Goal: Task Accomplishment & Management: Manage account settings

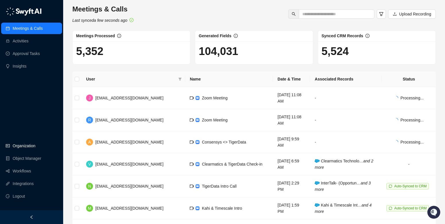
click at [24, 146] on link "Organization" at bounding box center [24, 145] width 23 height 11
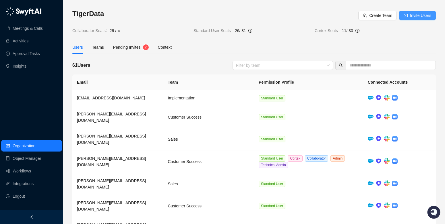
click at [412, 16] on span "Invite Users" at bounding box center [420, 15] width 21 height 6
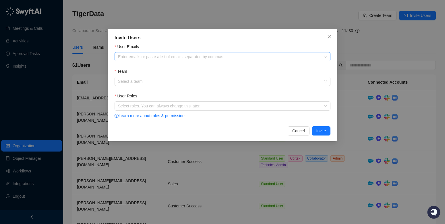
click at [181, 55] on div at bounding box center [220, 57] width 208 height 4
paste input "**********"
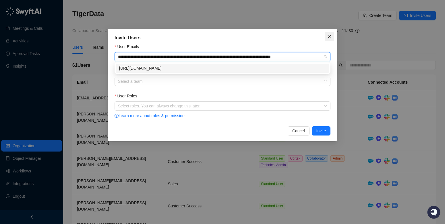
type input "**********"
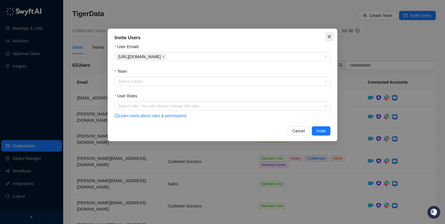
scroll to position [0, 0]
click at [328, 36] on icon "close" at bounding box center [329, 36] width 5 height 5
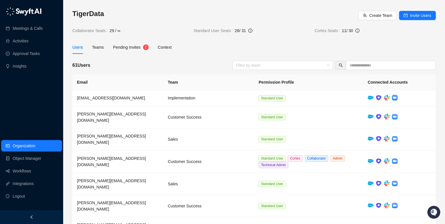
drag, startPoint x: 406, startPoint y: 16, endPoint x: 402, endPoint y: 16, distance: 3.5
click at [406, 16] on icon "mail" at bounding box center [406, 15] width 4 height 4
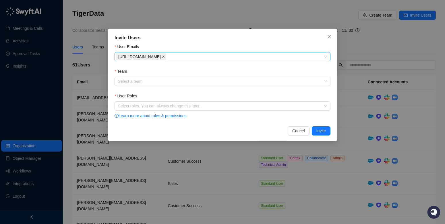
click at [165, 57] on icon "close" at bounding box center [163, 56] width 3 height 3
click at [298, 57] on div at bounding box center [220, 57] width 208 height 5
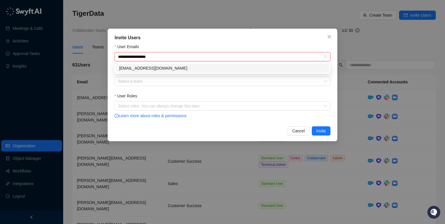
type input "**********"
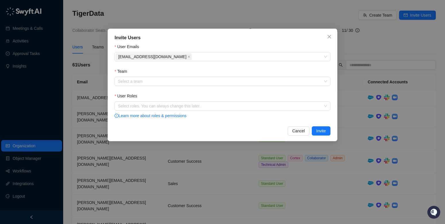
drag, startPoint x: 305, startPoint y: 40, endPoint x: 294, endPoint y: 45, distance: 12.3
click at [305, 40] on div "Invite Users" at bounding box center [223, 37] width 216 height 7
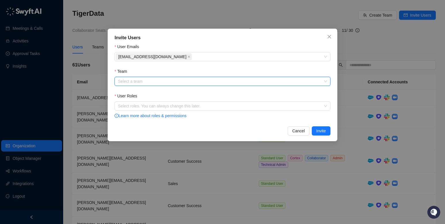
click at [220, 82] on input "Team" at bounding box center [221, 81] width 206 height 9
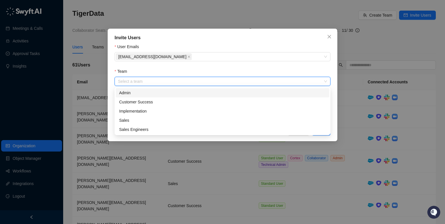
click at [210, 93] on div "Admin" at bounding box center [222, 93] width 207 height 6
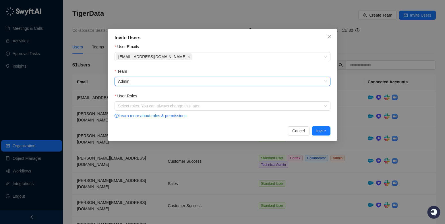
drag, startPoint x: 192, startPoint y: 105, endPoint x: 189, endPoint y: 111, distance: 6.4
click at [192, 105] on div at bounding box center [220, 106] width 208 height 4
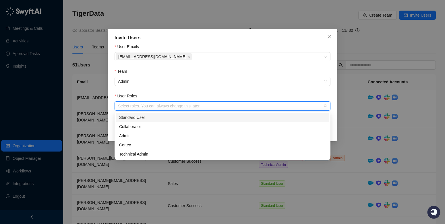
click at [185, 121] on div "Standard User" at bounding box center [223, 117] width 214 height 9
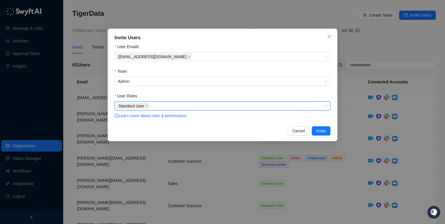
click at [194, 107] on div "Standard User" at bounding box center [220, 106] width 208 height 8
click at [192, 108] on div "Standard User" at bounding box center [220, 106] width 208 height 8
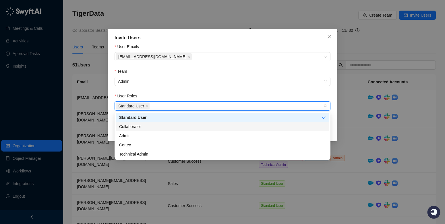
drag, startPoint x: 187, startPoint y: 126, endPoint x: 186, endPoint y: 123, distance: 2.9
click at [187, 126] on div "Collaborator" at bounding box center [222, 127] width 207 height 6
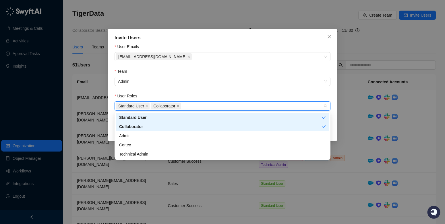
click at [204, 107] on div "Standard User Collaborator" at bounding box center [220, 106] width 208 height 8
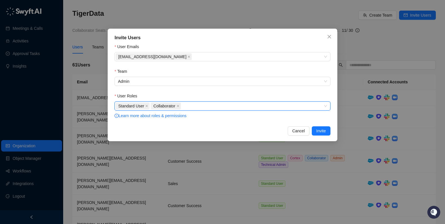
click at [217, 107] on div "Standard User Collaborator" at bounding box center [220, 106] width 208 height 8
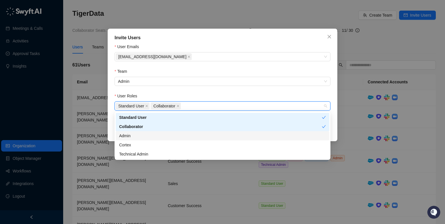
drag, startPoint x: 205, startPoint y: 135, endPoint x: 207, endPoint y: 132, distance: 3.1
click at [206, 134] on div "Admin" at bounding box center [222, 136] width 207 height 6
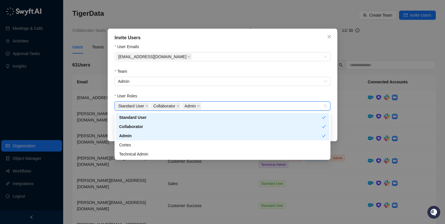
click at [232, 105] on div "Standard User Collaborator Admin" at bounding box center [220, 106] width 208 height 8
click at [231, 107] on div "Standard User Collaborator Admin" at bounding box center [220, 106] width 208 height 8
click at [212, 142] on div "Cortex" at bounding box center [222, 145] width 207 height 6
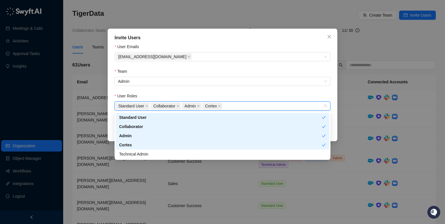
click at [247, 106] on div "Standard User Collaborator Admin Cortex" at bounding box center [220, 106] width 208 height 8
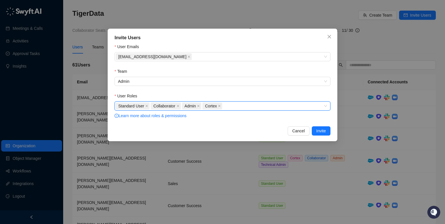
click at [250, 109] on div "Standard User Collaborator Admin Cortex" at bounding box center [220, 106] width 208 height 8
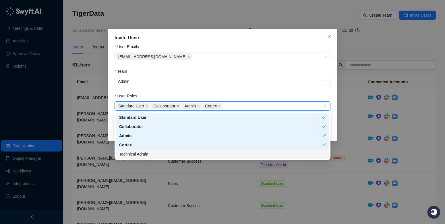
drag, startPoint x: 237, startPoint y: 152, endPoint x: 243, endPoint y: 152, distance: 6.0
click at [237, 152] on div "Technical Admin" at bounding box center [222, 154] width 207 height 6
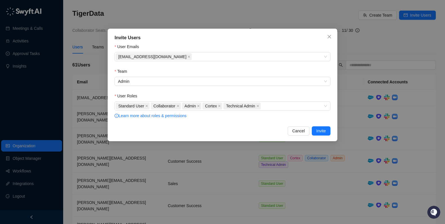
click at [302, 94] on div "User Roles" at bounding box center [223, 97] width 216 height 9
click at [320, 129] on span "Invite" at bounding box center [320, 131] width 9 height 6
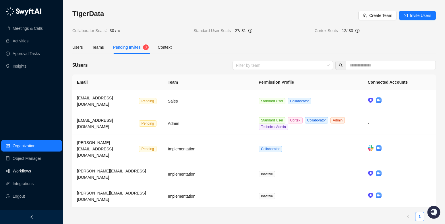
click at [26, 173] on link "Workflows" at bounding box center [22, 171] width 18 height 11
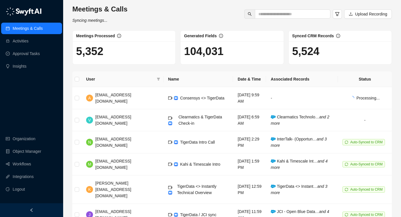
click at [24, 11] on img at bounding box center [24, 11] width 36 height 9
